Goal: Information Seeking & Learning: Learn about a topic

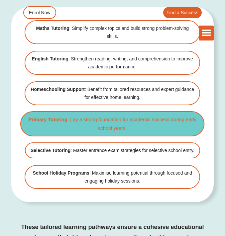
scroll to position [1826, 0]
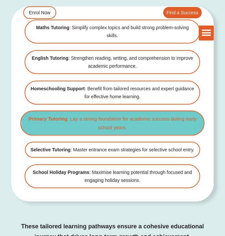
click at [71, 115] on span "Primary Tutoring : Lay a strong foundation for academic success during early sc…" at bounding box center [112, 123] width 172 height 17
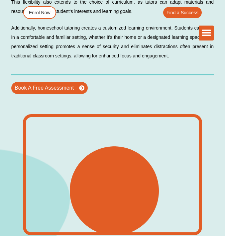
scroll to position [1137, 0]
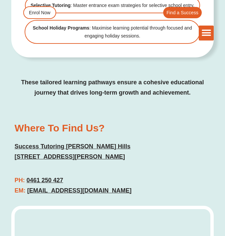
scroll to position [1850, 0]
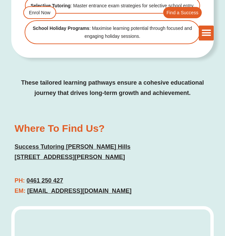
click at [56, 143] on link "Success Tutoring [PERSON_NAME] Hills [STREET_ADDRESS][PERSON_NAME]" at bounding box center [73, 151] width 116 height 17
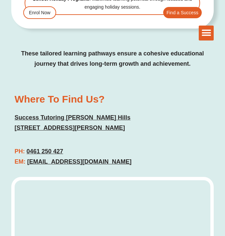
click at [137, 89] on div "Where To Find Us? Success Tutoring [PERSON_NAME][GEOGRAPHIC_DATA] [STREET_ADDRE…" at bounding box center [112, 112] width 202 height 47
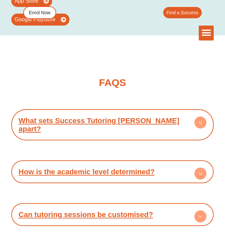
scroll to position [2634, 0]
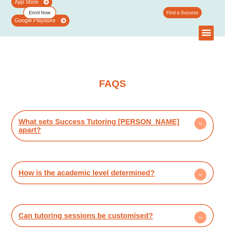
click at [138, 117] on link "What sets Success Tutoring [PERSON_NAME] apart?" at bounding box center [99, 125] width 161 height 17
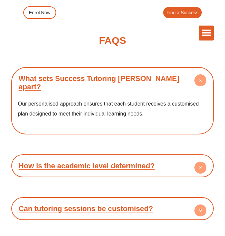
scroll to position [2682, 0]
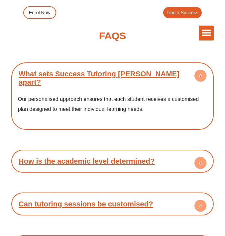
click at [133, 157] on link "How is the academic level determined?" at bounding box center [87, 161] width 136 height 8
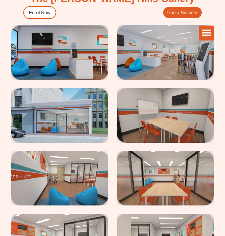
scroll to position [1296, 0]
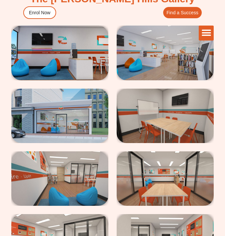
click at [71, 48] on img at bounding box center [59, 53] width 97 height 54
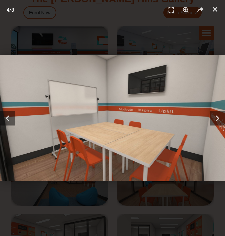
click at [91, 34] on div "4 / 8" at bounding box center [112, 117] width 225 height 189
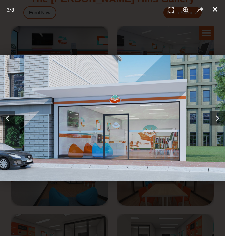
click at [216, 9] on icon "Close (Esc)" at bounding box center [214, 9] width 7 height 7
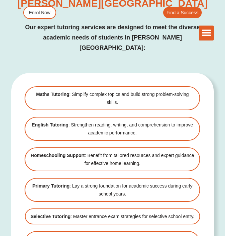
scroll to position [1639, 0]
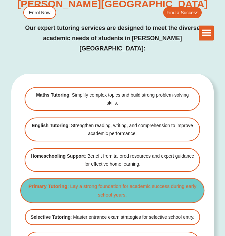
click at [119, 182] on span "Primary Tutoring : Lay a strong foundation for academic success during early sc…" at bounding box center [112, 190] width 172 height 17
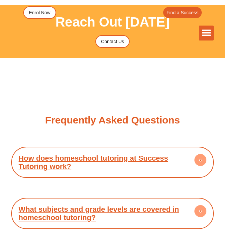
scroll to position [3590, 0]
